Goal: Check status

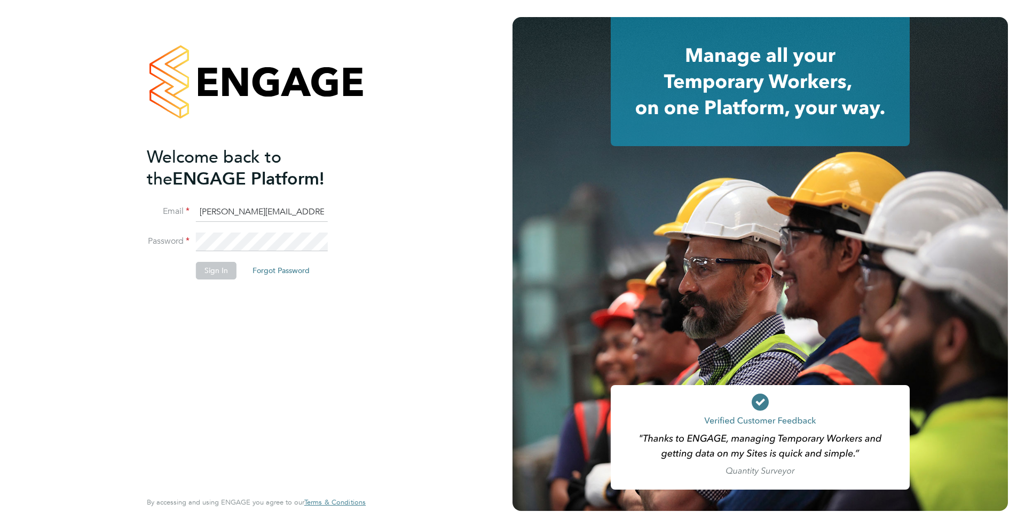
type input "[PERSON_NAME][EMAIL_ADDRESS][DOMAIN_NAME]"
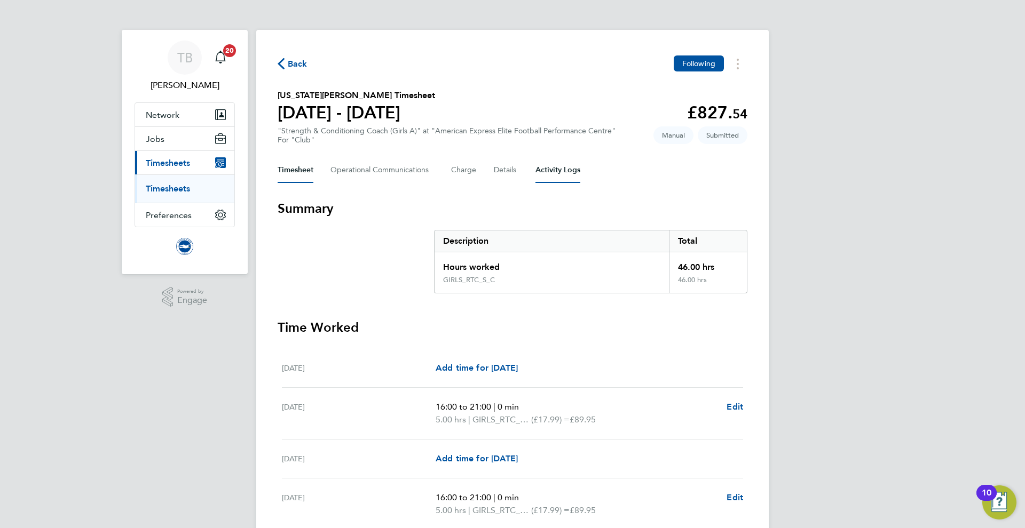
click at [577, 170] on Logs-tab "Activity Logs" at bounding box center [557, 170] width 45 height 26
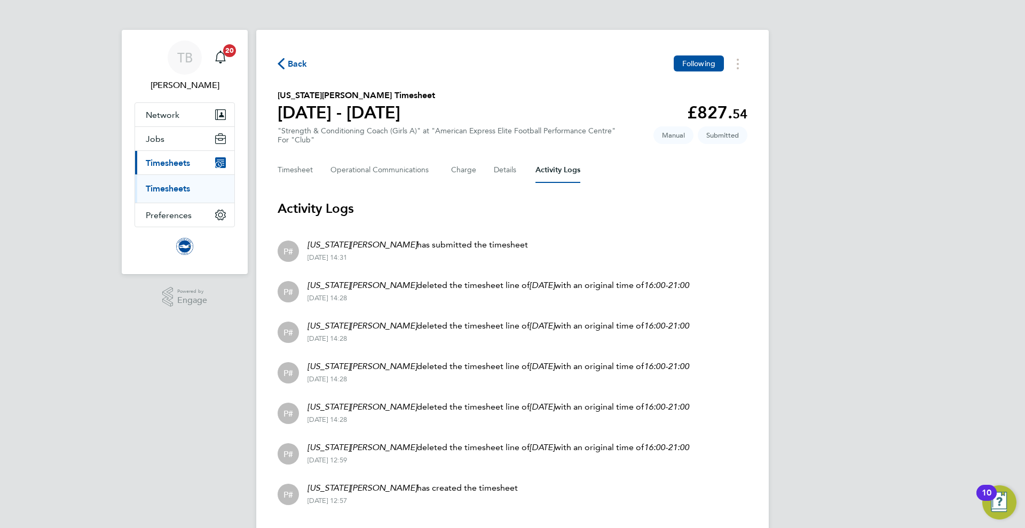
click at [168, 161] on span "Timesheets" at bounding box center [168, 163] width 44 height 10
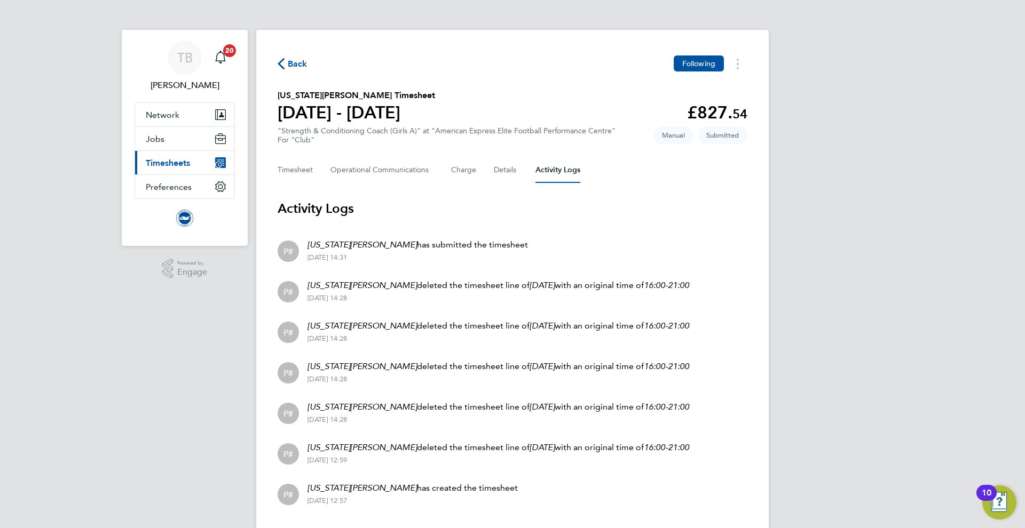
click at [173, 166] on span "Timesheets" at bounding box center [168, 163] width 44 height 10
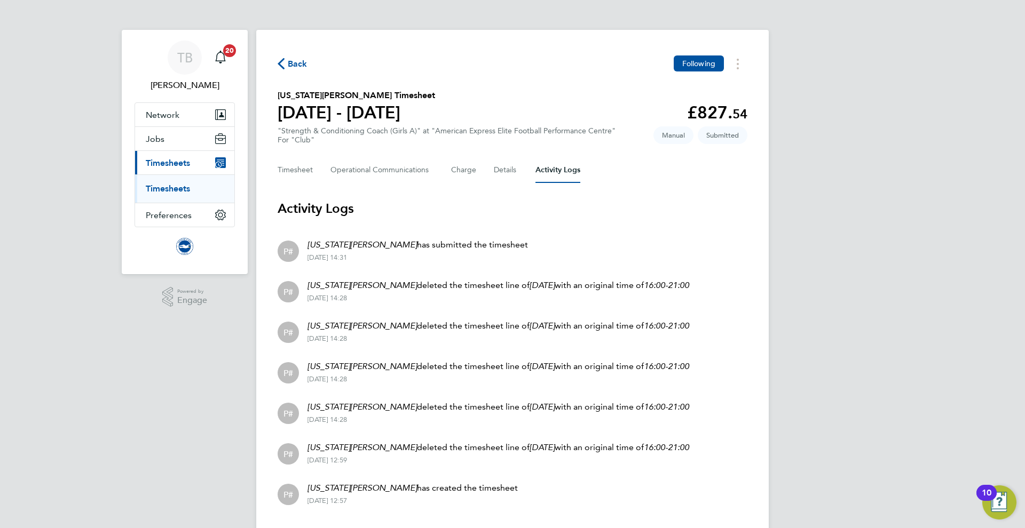
click at [172, 194] on li "Timesheets" at bounding box center [186, 189] width 80 height 11
click at [176, 187] on link "Timesheets" at bounding box center [168, 189] width 44 height 10
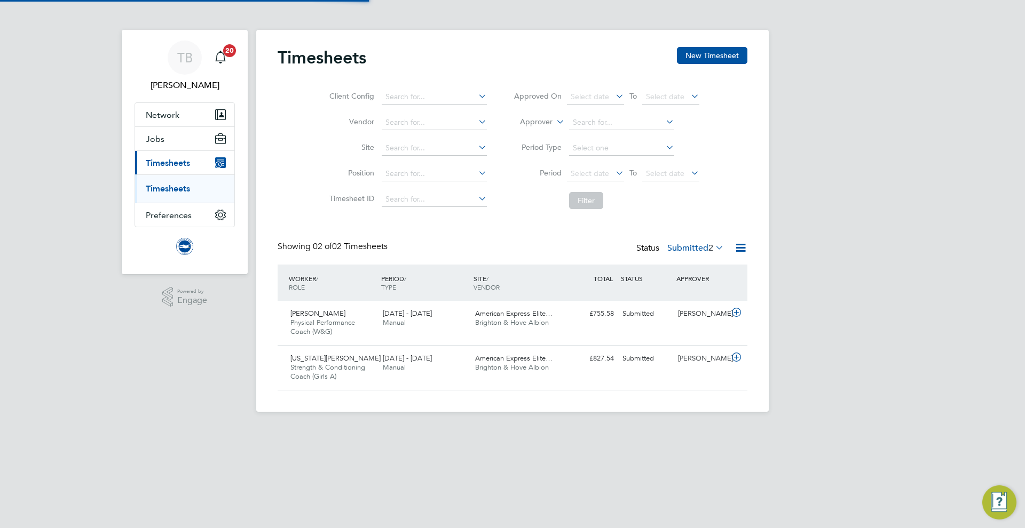
scroll to position [26, 93]
click at [713, 248] on icon at bounding box center [713, 247] width 0 height 15
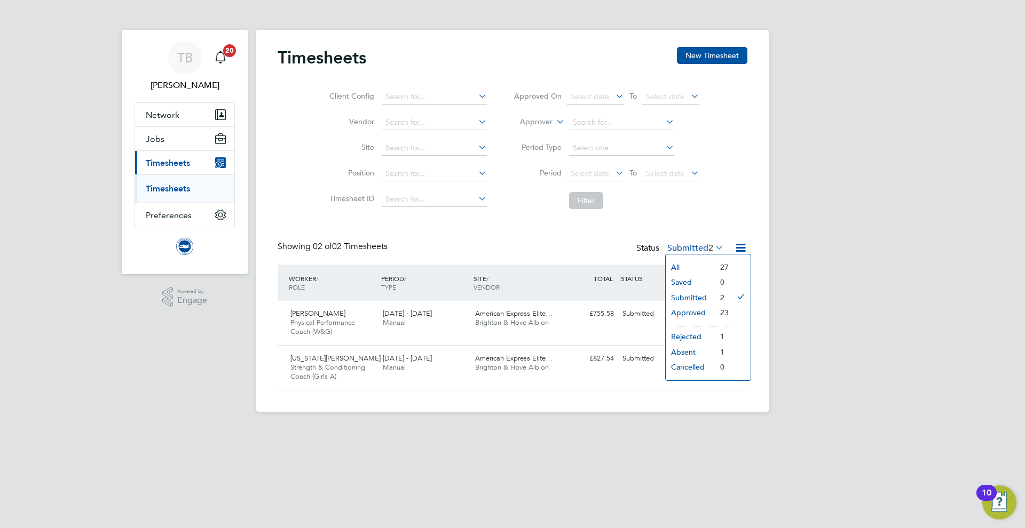
click at [692, 311] on li "Approved" at bounding box center [689, 312] width 49 height 15
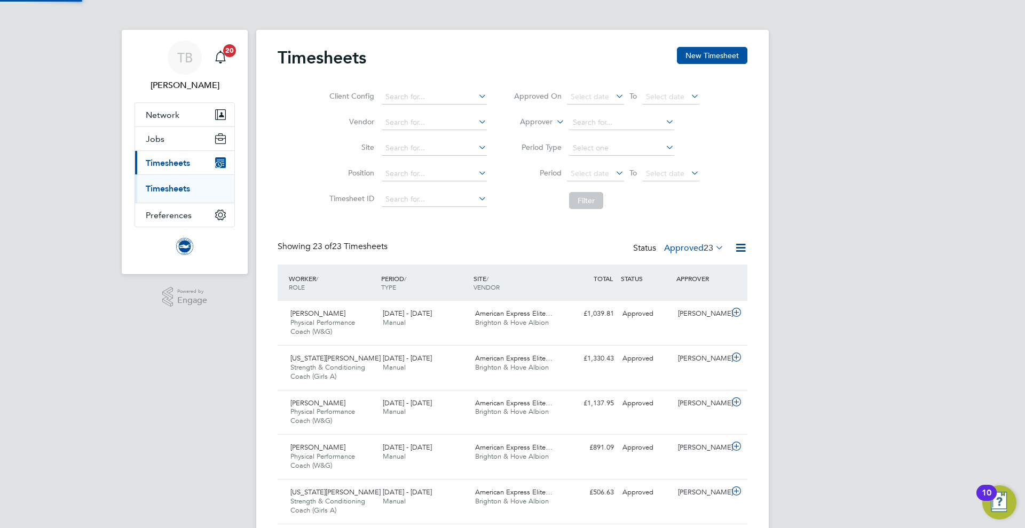
scroll to position [0, 0]
click at [525, 359] on span "American Express Elite…" at bounding box center [513, 358] width 77 height 9
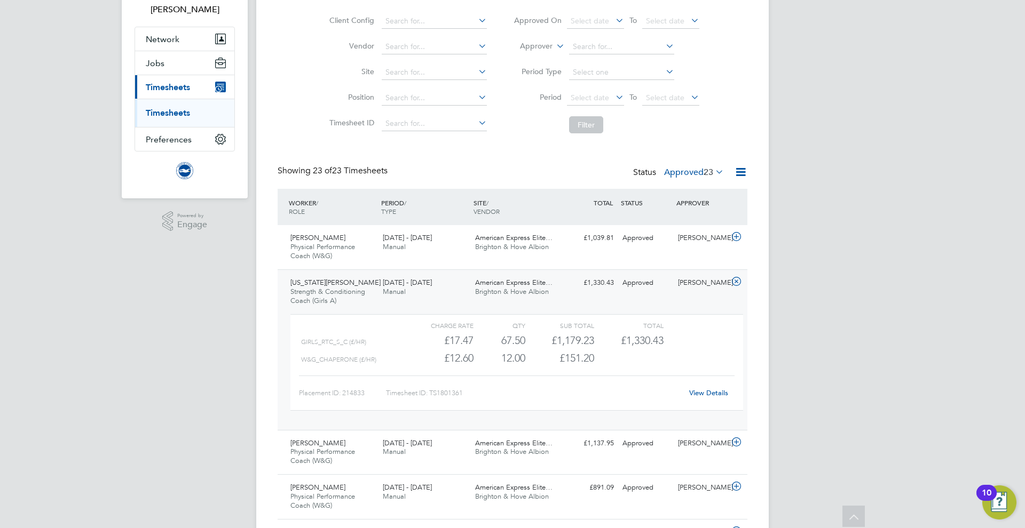
click at [703, 389] on link "View Details" at bounding box center [708, 393] width 39 height 9
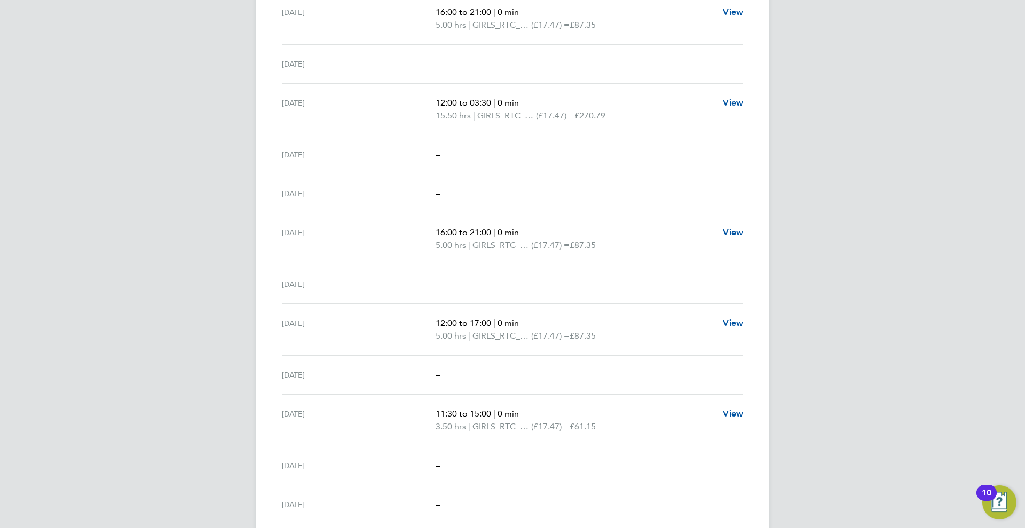
scroll to position [614, 0]
